Goal: Check status: Check status

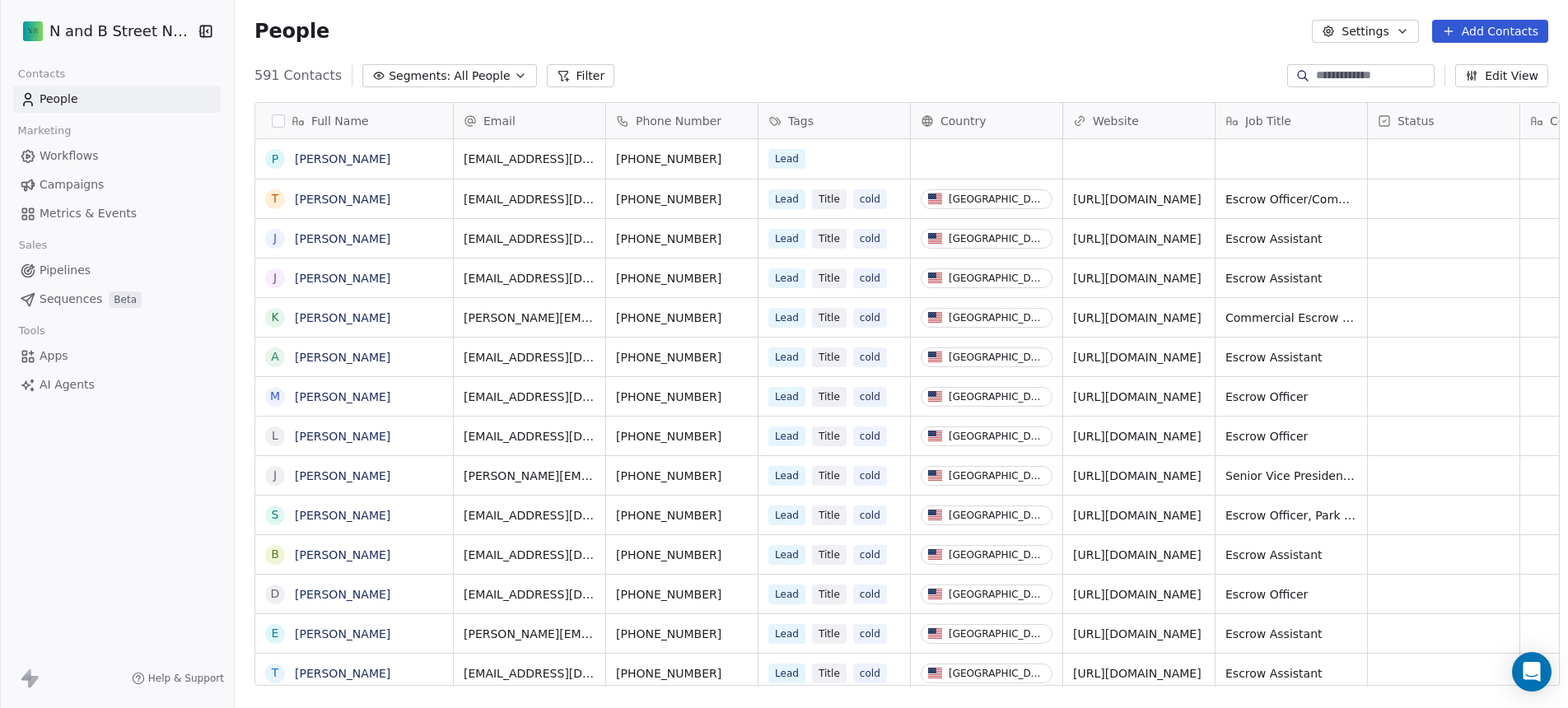
scroll to position [611, 1332]
click at [107, 214] on span "Metrics & Events" at bounding box center [88, 214] width 98 height 18
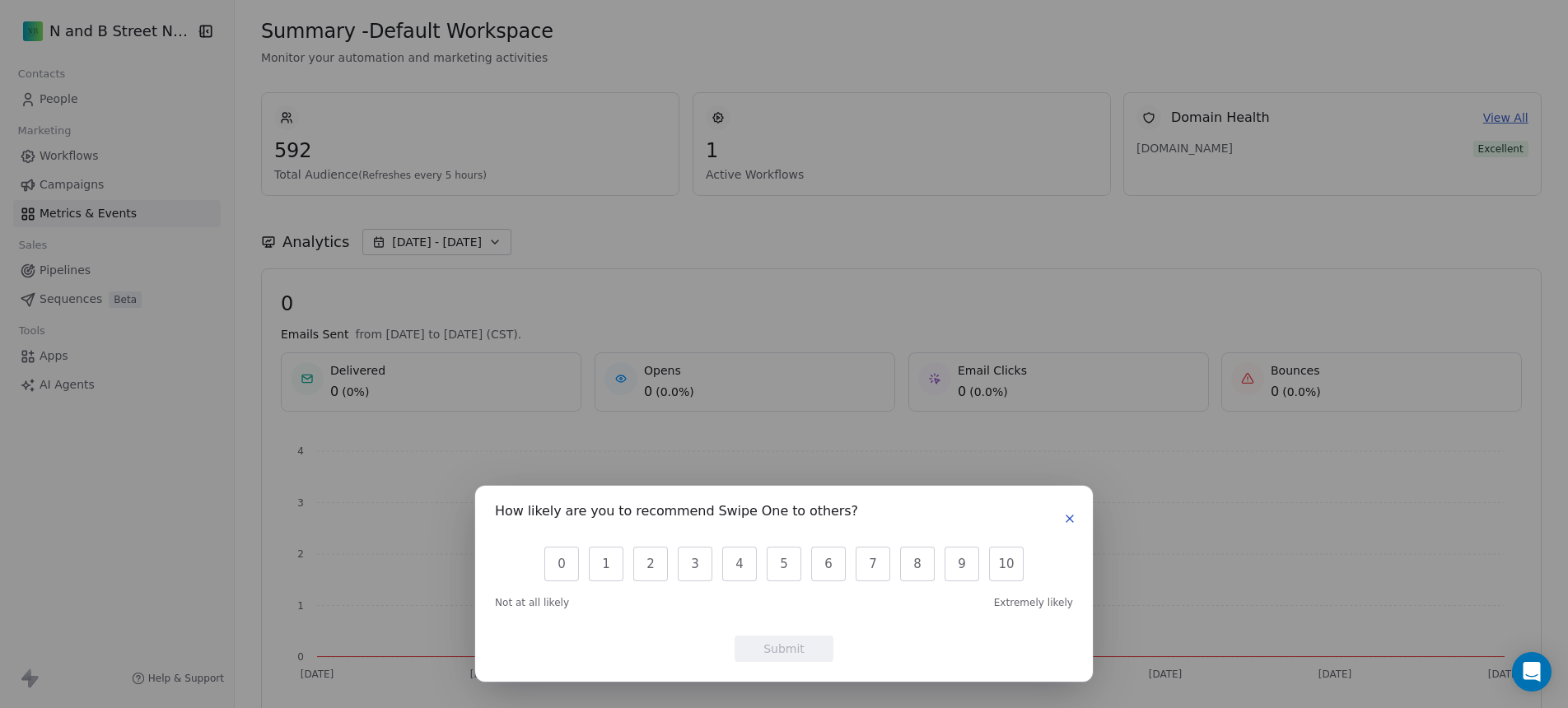
click at [1065, 518] on icon "button" at bounding box center [1070, 518] width 13 height 13
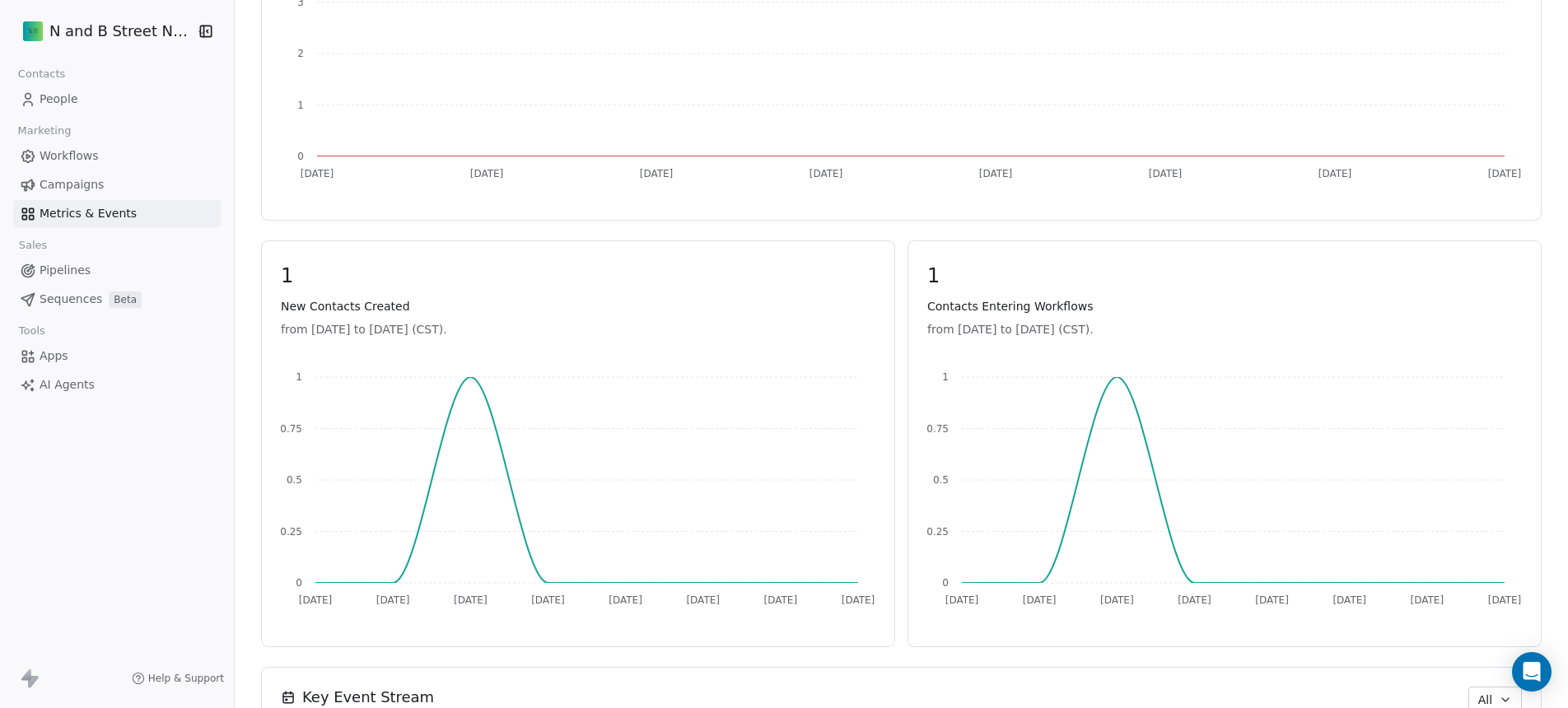
scroll to position [606, 0]
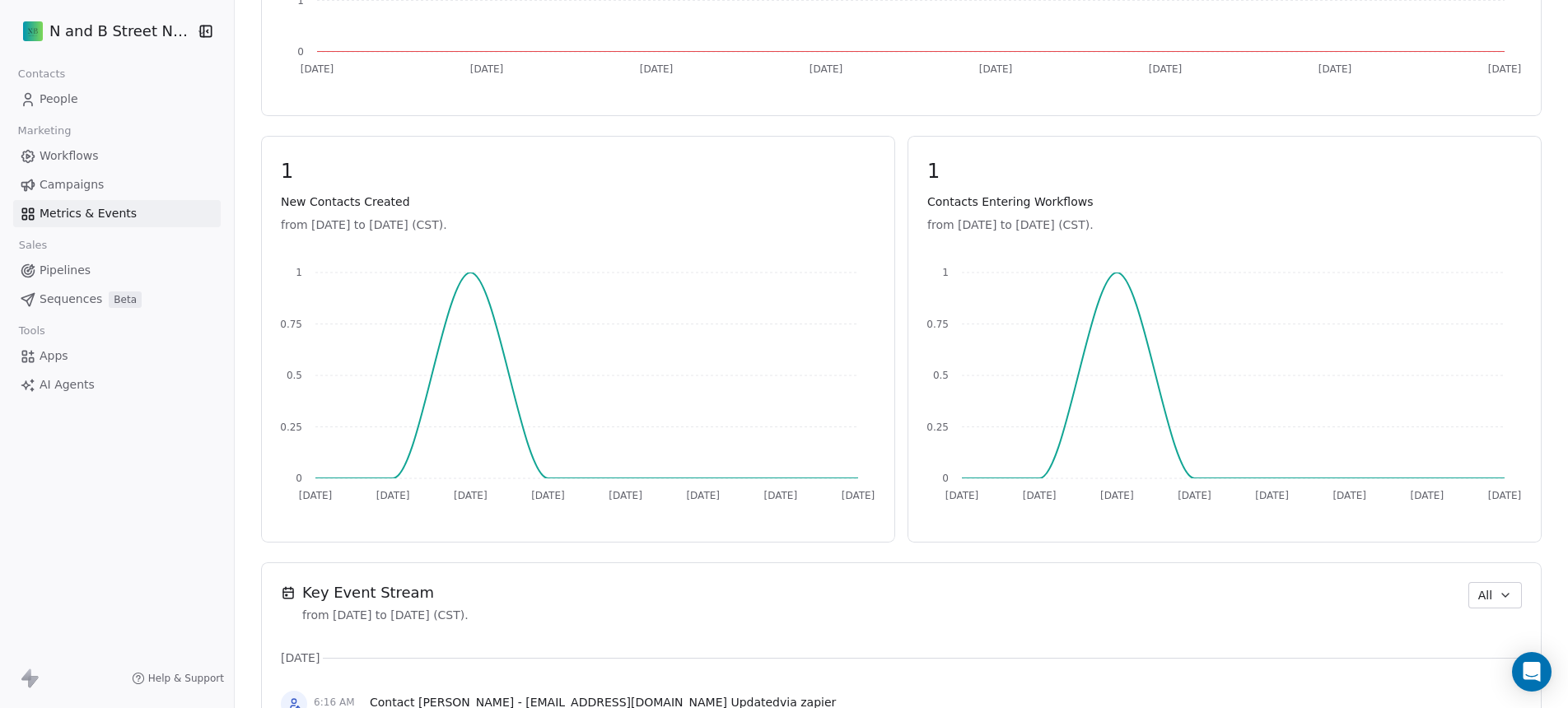
click at [79, 290] on span "Sequences" at bounding box center [71, 299] width 63 height 18
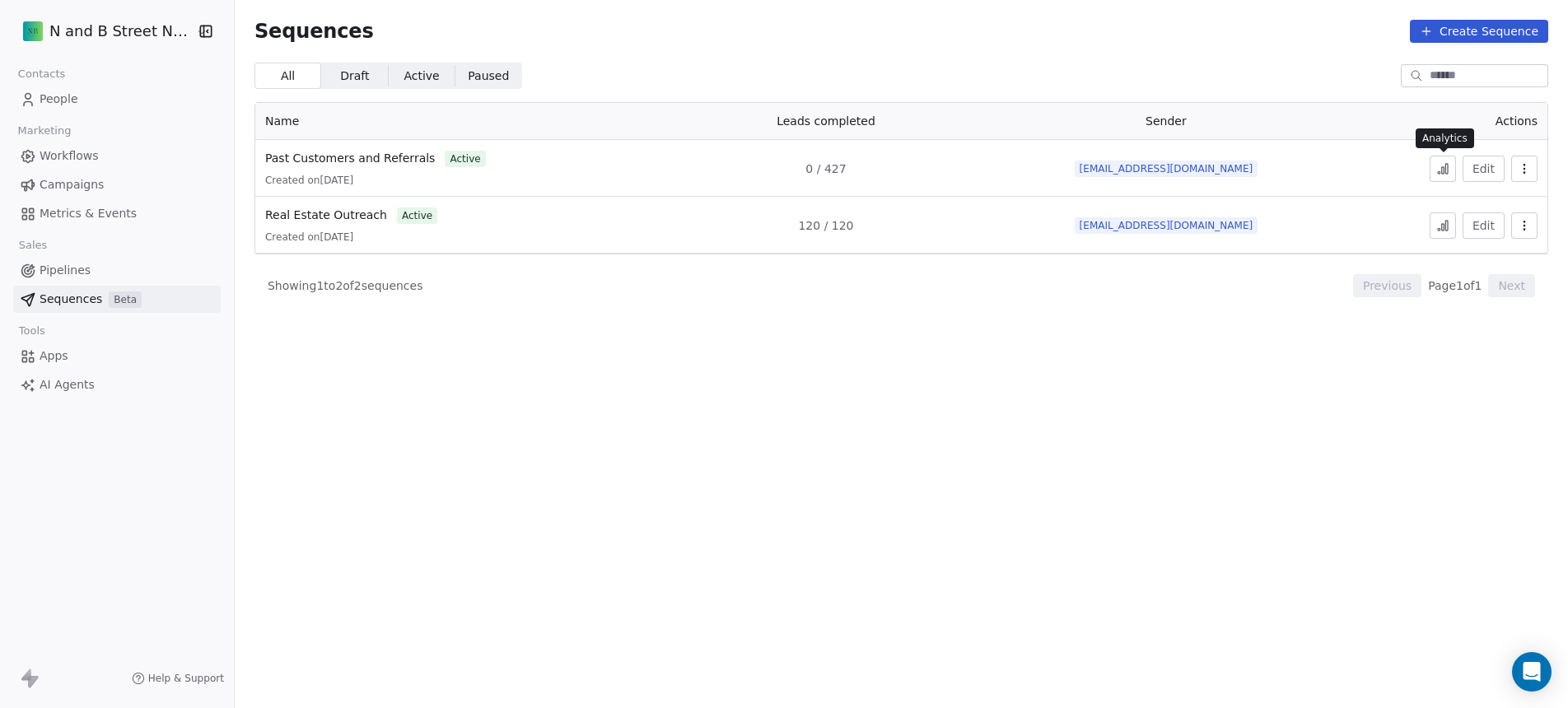
click at [1433, 173] on button at bounding box center [1443, 168] width 27 height 27
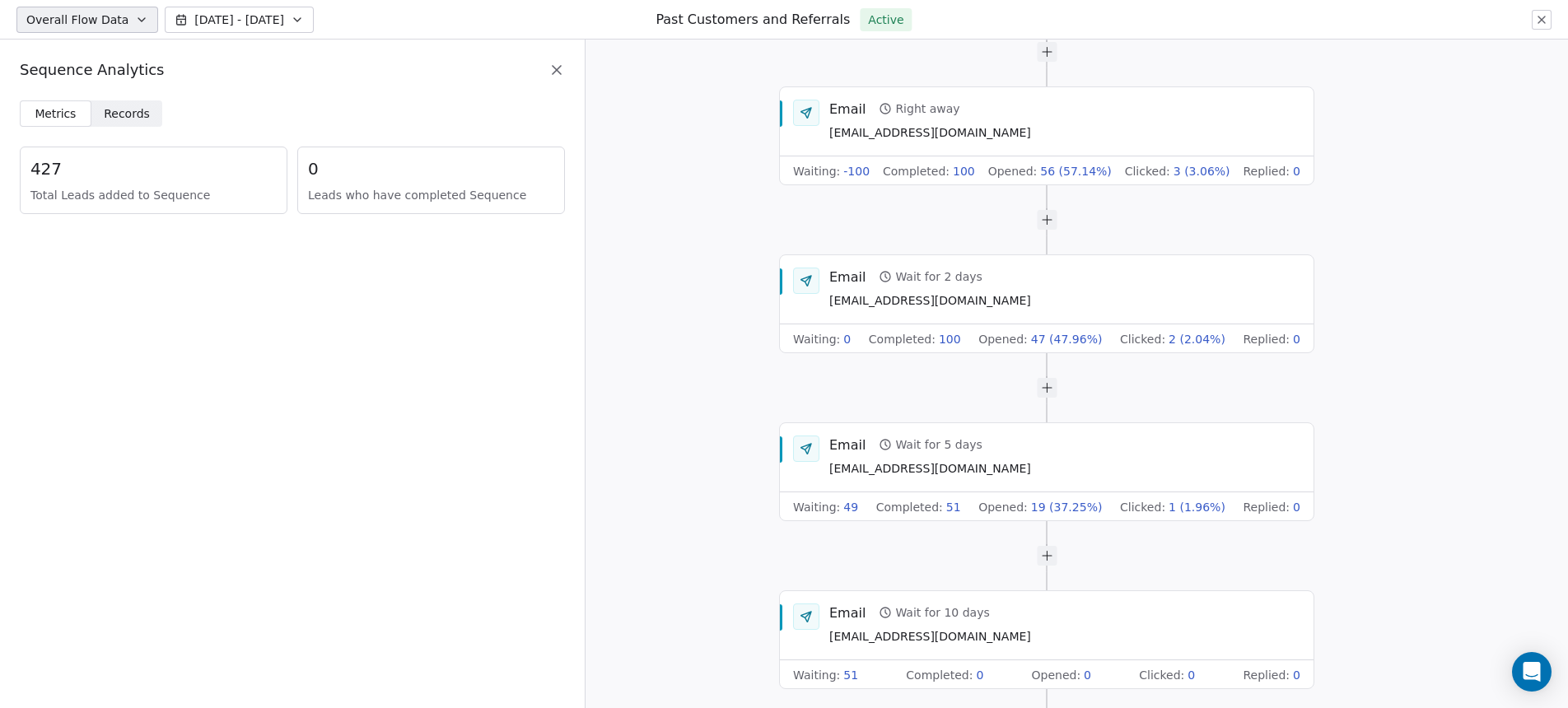
drag, startPoint x: 1029, startPoint y: 600, endPoint x: 707, endPoint y: 613, distance: 322.3
click at [707, 613] on div "Start of Sequence Email Right away [EMAIL_ADDRESS][DOMAIN_NAME] Waiting : -100 …" at bounding box center [1078, 373] width 983 height 669
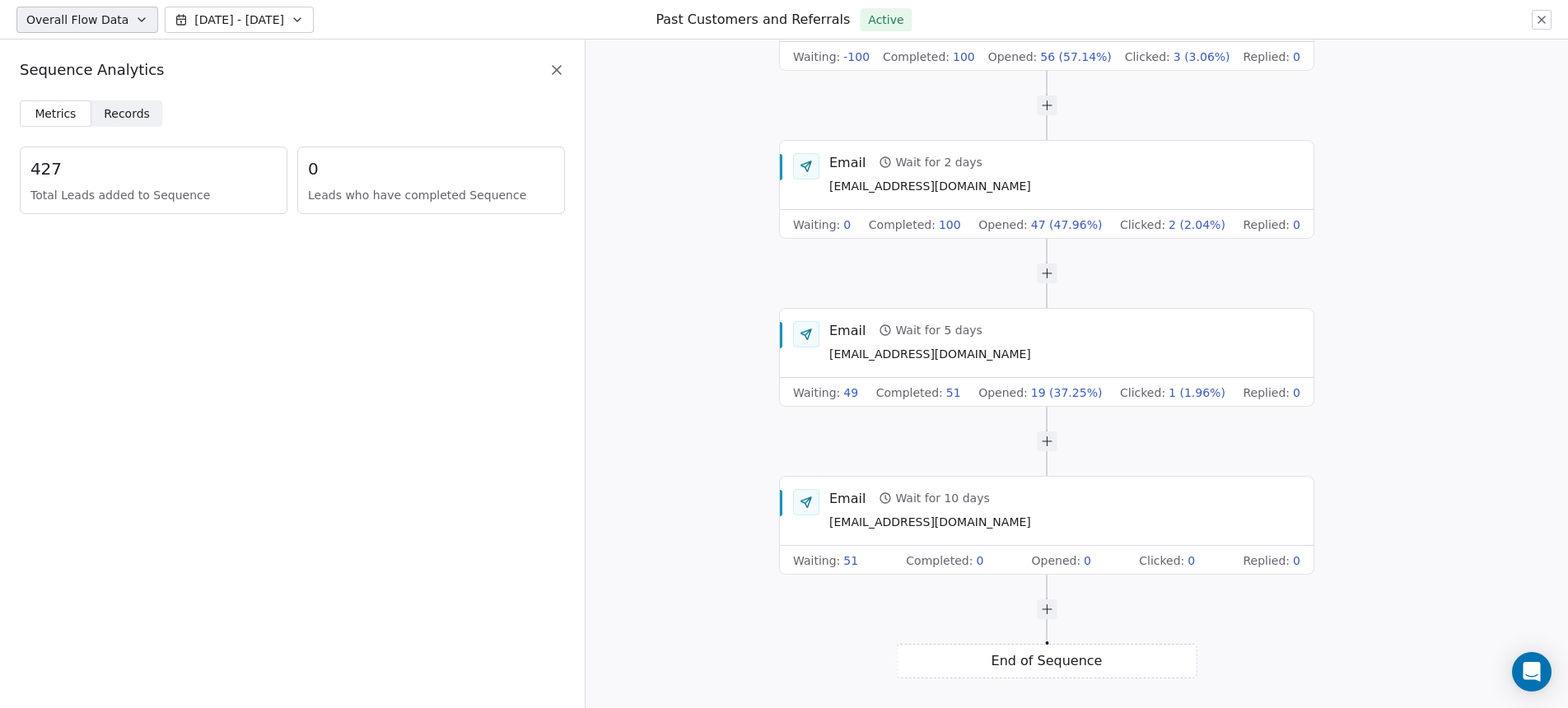
click at [116, 107] on span "Records" at bounding box center [126, 114] width 46 height 18
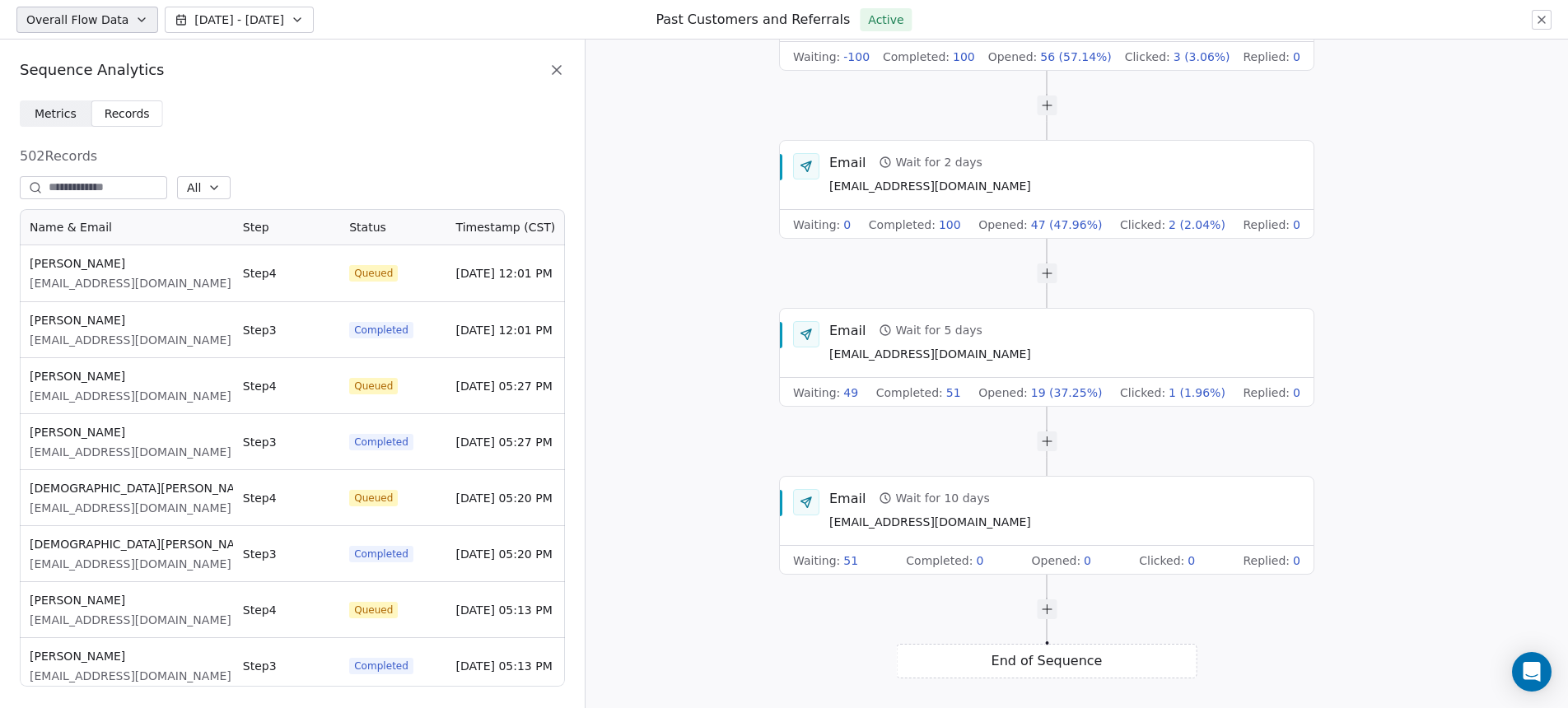
click at [79, 120] on span "Metrics Metrics" at bounding box center [55, 113] width 72 height 27
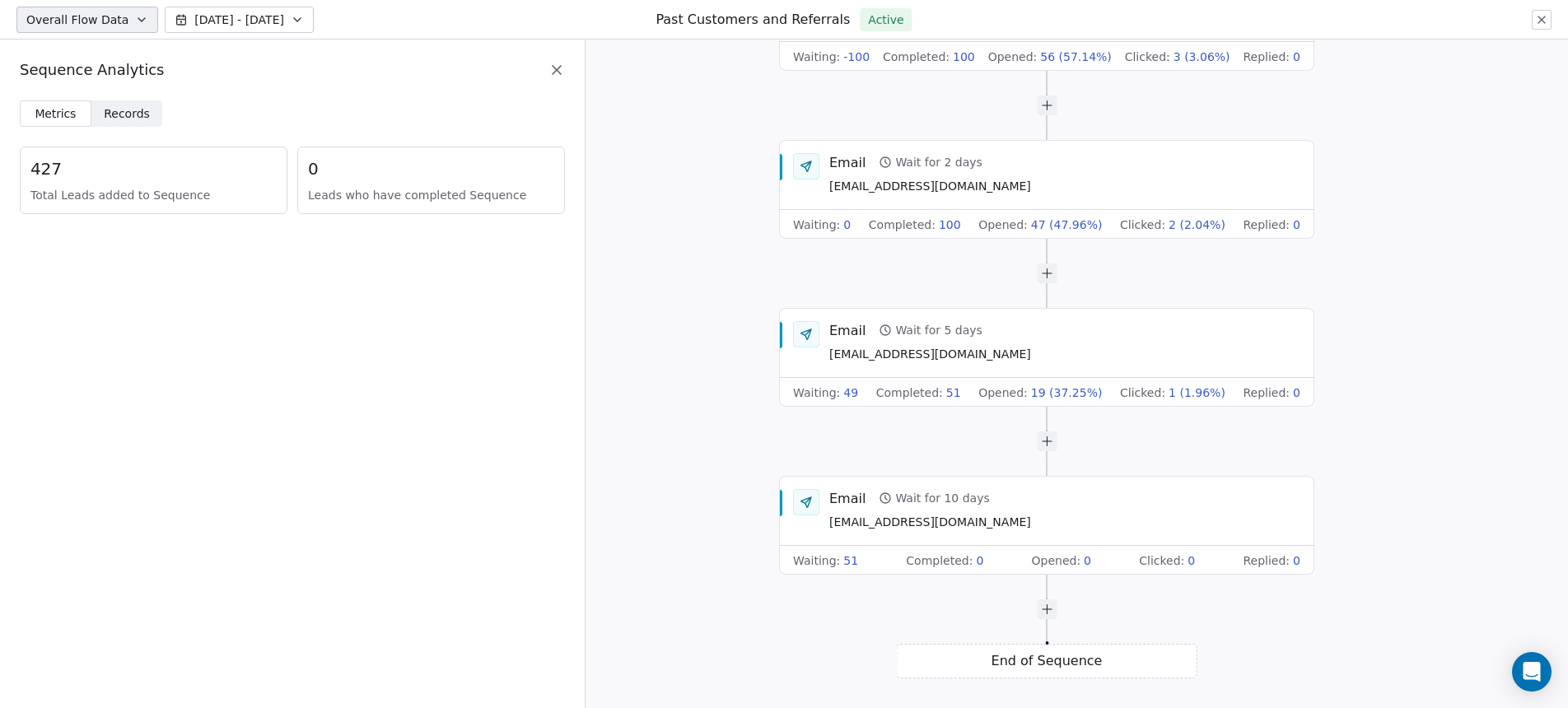
click at [552, 76] on icon at bounding box center [556, 70] width 17 height 17
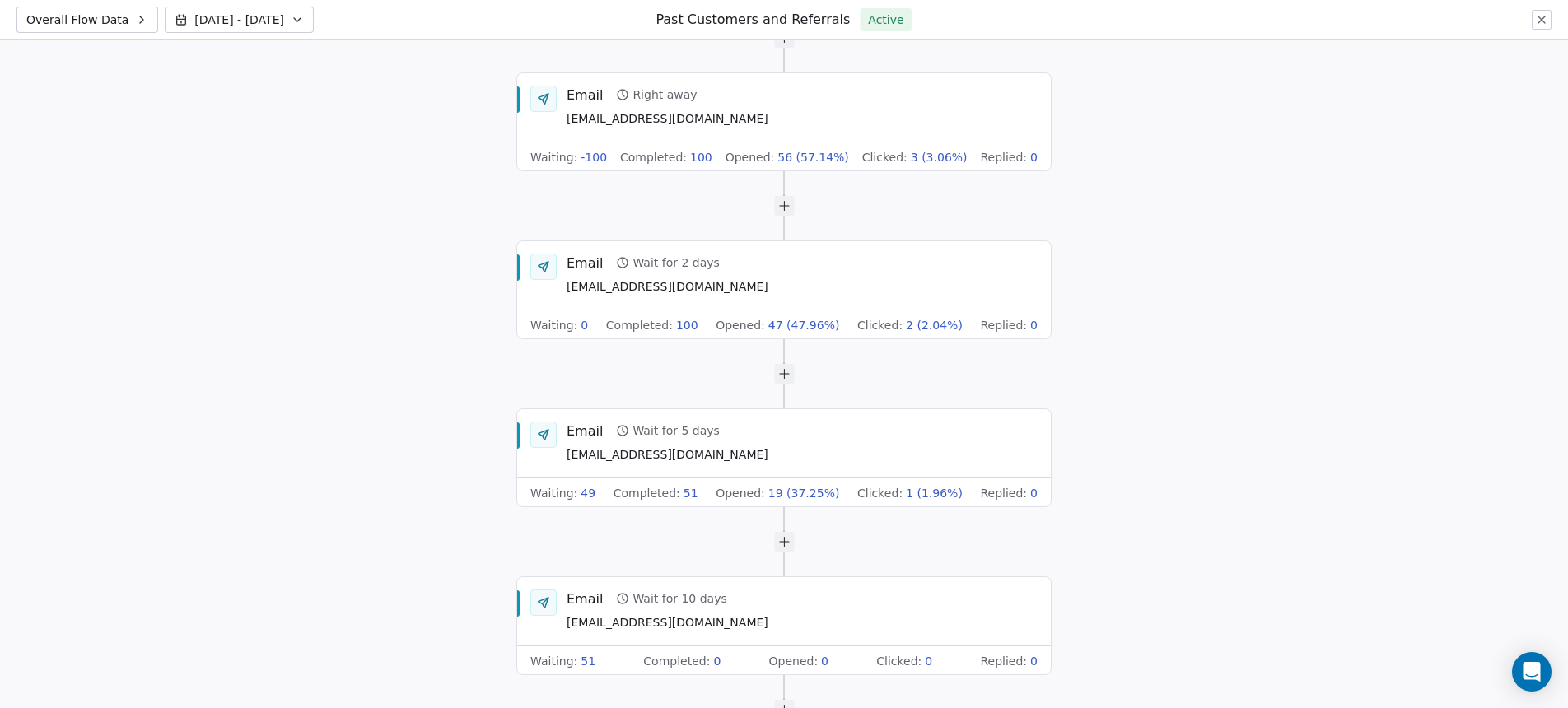
click at [98, 24] on span "Overall Flow Data" at bounding box center [78, 20] width 102 height 17
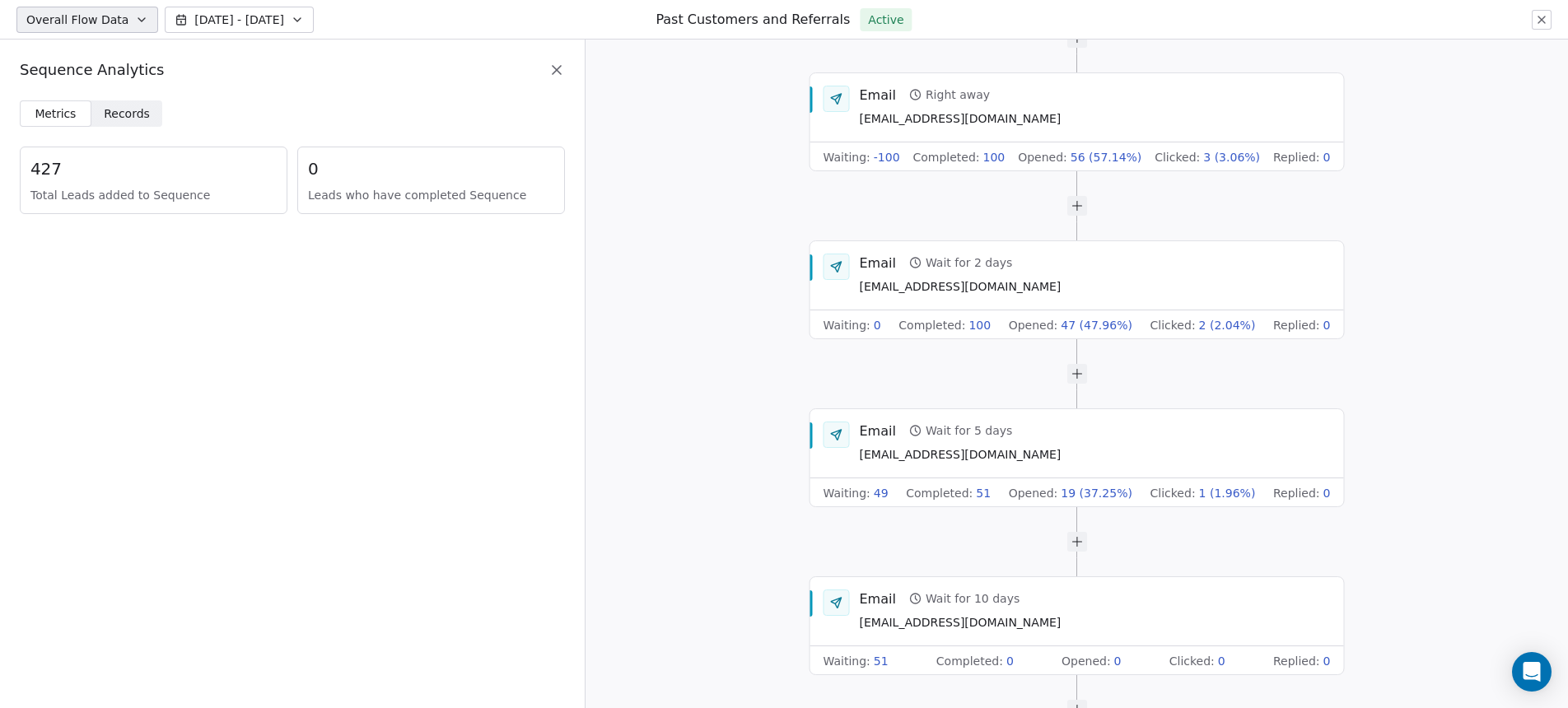
click at [98, 24] on span "Overall Flow Data" at bounding box center [78, 20] width 102 height 17
